Goal: Navigation & Orientation: Find specific page/section

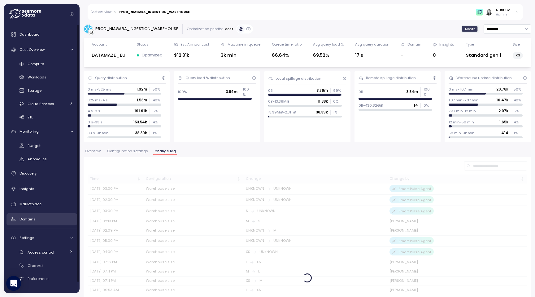
scroll to position [11, 0]
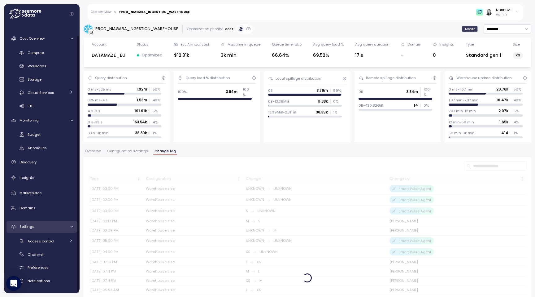
click at [33, 230] on link "Settings" at bounding box center [42, 227] width 71 height 12
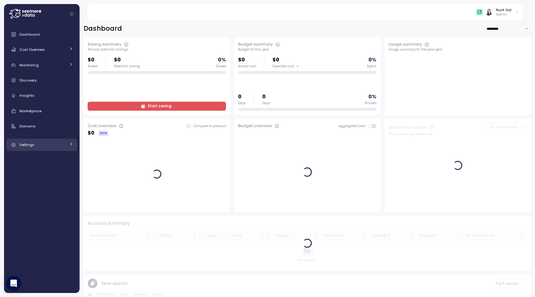
click at [19, 147] on link "Settings" at bounding box center [42, 144] width 71 height 12
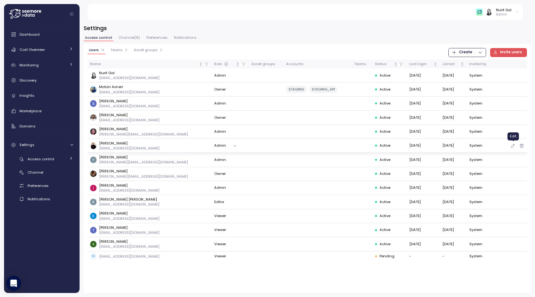
click at [513, 144] on icon "button" at bounding box center [513, 145] width 5 height 7
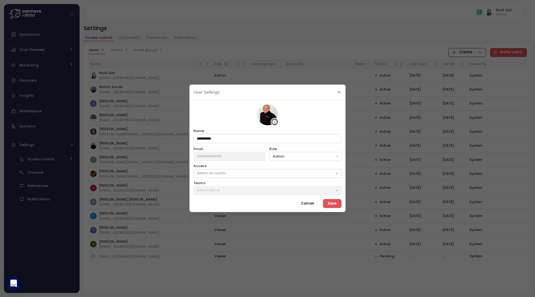
click at [340, 92] on icon "button" at bounding box center [339, 92] width 4 height 4
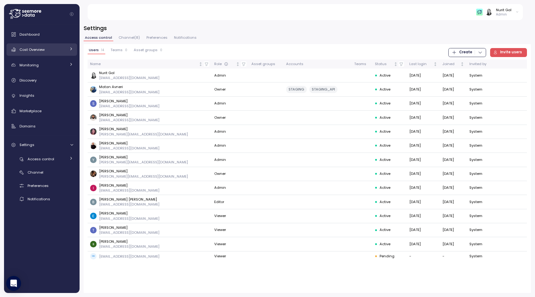
click at [46, 53] on link "Cost Overview" at bounding box center [42, 49] width 71 height 12
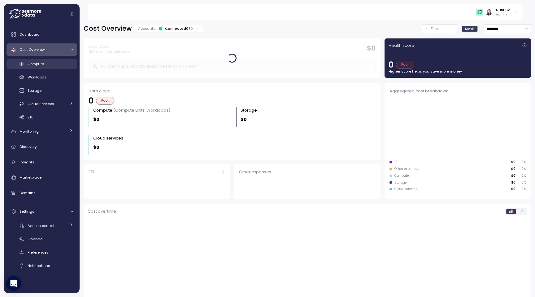
click at [49, 67] on div "Compute" at bounding box center [51, 64] width 46 height 6
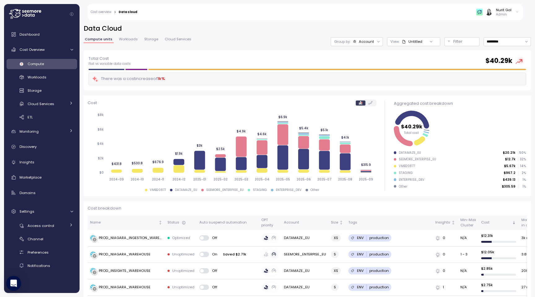
click at [506, 14] on p "Admin" at bounding box center [503, 14] width 15 height 4
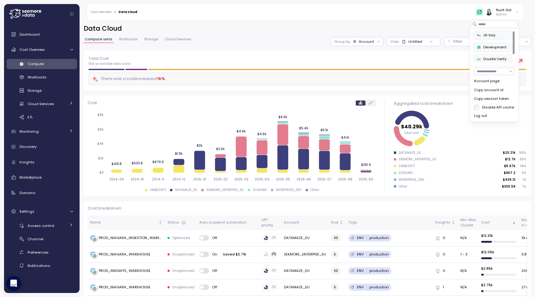
click at [439, 21] on div "Data Cloud Compute units Workloads Storage Cloud Services Group by: Account Vie…" at bounding box center [308, 156] width 456 height 281
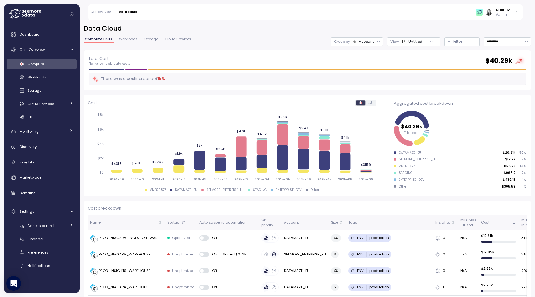
click at [515, 9] on div "Nurit Gal Admin" at bounding box center [497, 11] width 43 height 9
click at [35, 132] on span "Monitoring" at bounding box center [29, 131] width 19 height 5
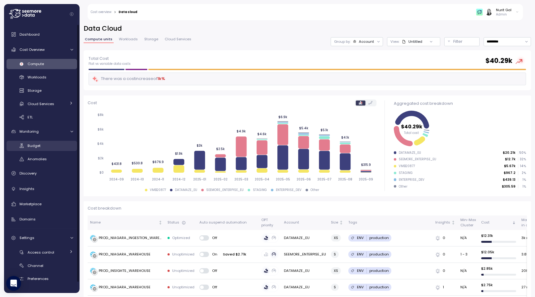
click at [49, 148] on div "Budget" at bounding box center [51, 145] width 46 height 6
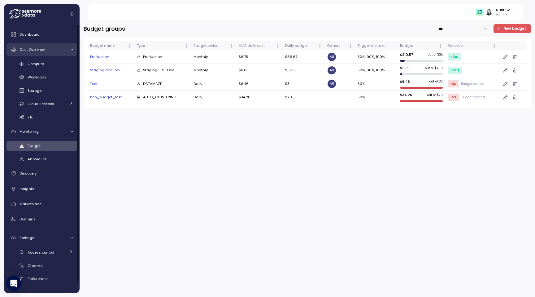
click at [42, 50] on span "Cost Overview" at bounding box center [32, 49] width 25 height 5
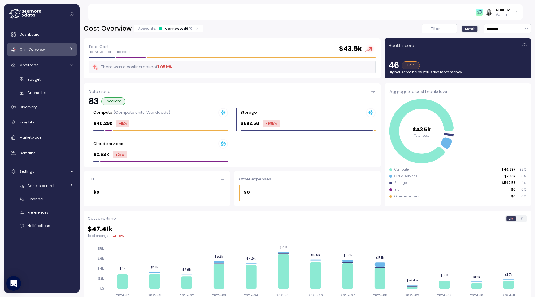
click at [421, 29] on div "Cost Overview Accounts: Connected 6 / 9 Filter Month *********" at bounding box center [308, 28] width 448 height 9
click at [424, 29] on button "Filter" at bounding box center [439, 28] width 35 height 9
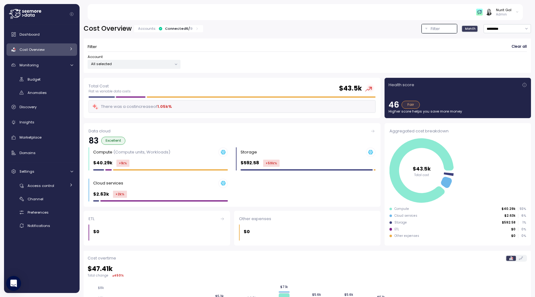
click at [72, 48] on icon at bounding box center [71, 49] width 4 height 4
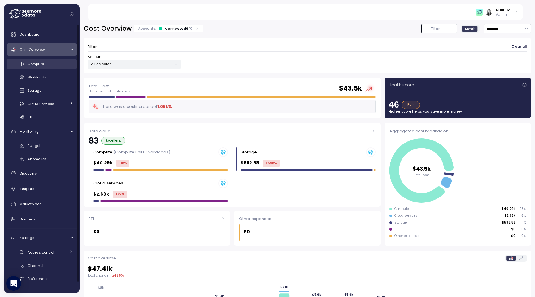
click at [44, 64] on span "Compute" at bounding box center [36, 63] width 16 height 5
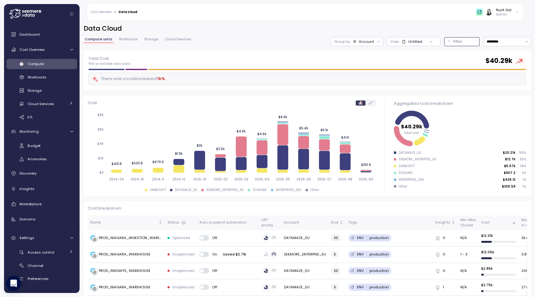
click at [453, 43] on p "Filter" at bounding box center [457, 41] width 9 height 6
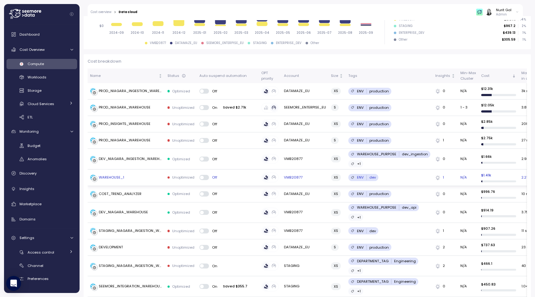
scroll to position [213, 0]
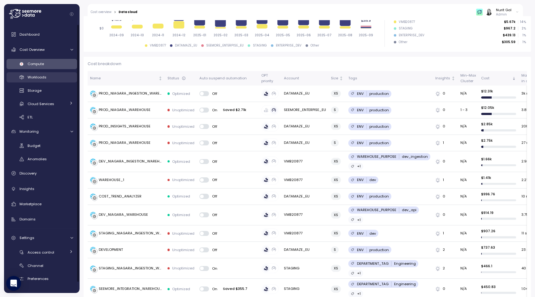
click at [45, 81] on link "Workloads" at bounding box center [42, 77] width 71 height 10
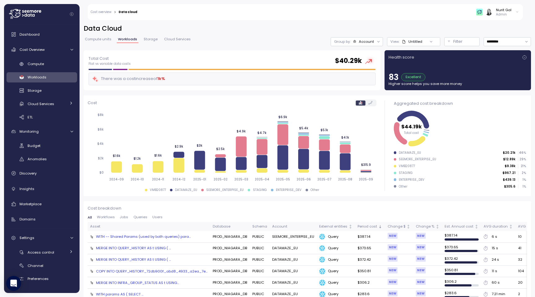
click at [526, 57] on icon at bounding box center [524, 57] width 5 height 5
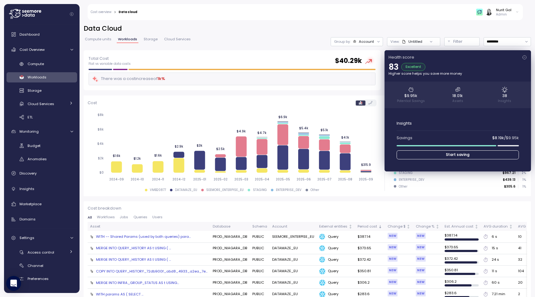
click at [526, 57] on icon at bounding box center [524, 57] width 5 height 5
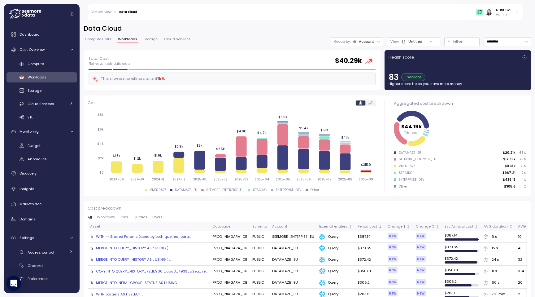
click at [526, 57] on icon at bounding box center [524, 57] width 5 height 5
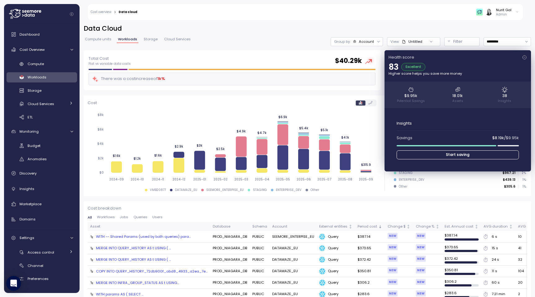
click at [526, 57] on icon at bounding box center [524, 57] width 5 height 5
